Goal: Task Accomplishment & Management: Complete application form

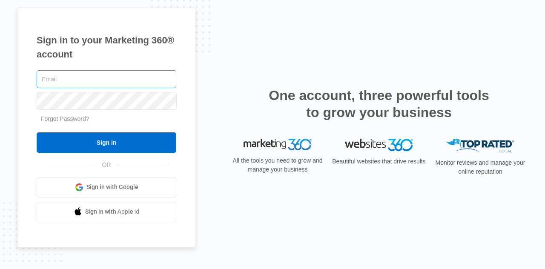
click at [133, 82] on input "text" at bounding box center [107, 79] width 140 height 18
click at [115, 181] on link "Sign in with Google" at bounding box center [107, 187] width 140 height 20
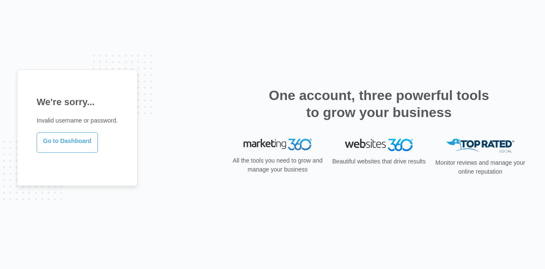
click at [79, 143] on link "Go to Dashboard" at bounding box center [67, 142] width 61 height 20
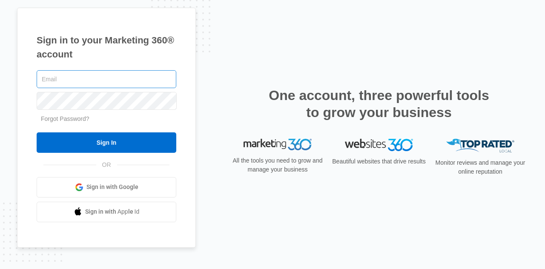
click at [113, 78] on input "text" at bounding box center [107, 79] width 140 height 18
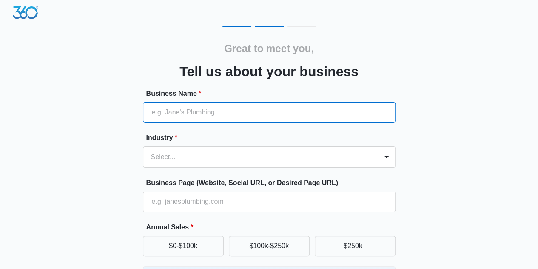
click at [200, 113] on input "Business Name *" at bounding box center [269, 112] width 253 height 20
type input "Romani Restoration"
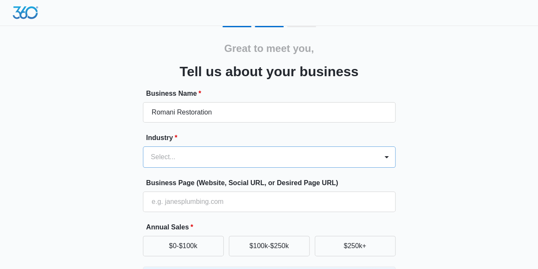
click at [212, 154] on div "Select..." at bounding box center [269, 156] width 253 height 21
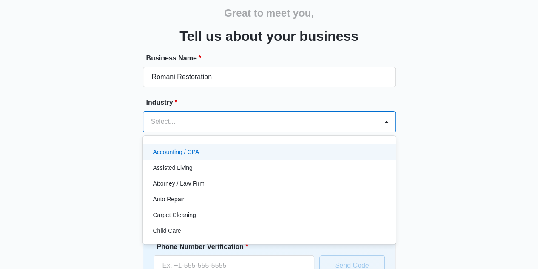
click at [463, 57] on div "Great to meet you, Tell us about your business Business Name * Romani Restorati…" at bounding box center [269, 163] width 511 height 345
